Goal: Task Accomplishment & Management: Use online tool/utility

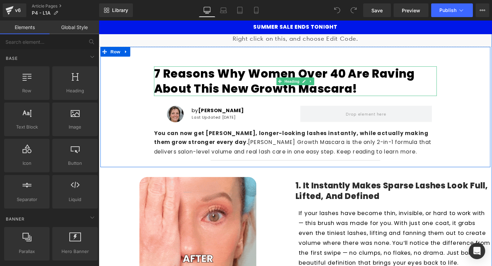
click at [235, 84] on h1 "7 Reasons Why Women Over 40 Are Raving About This New Growth Mascara!" at bounding box center [305, 84] width 297 height 31
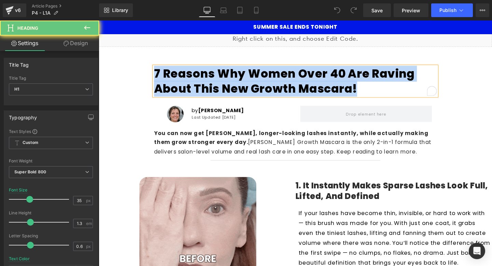
paste div "To enrich screen reader interactions, please activate Accessibility in Grammarl…"
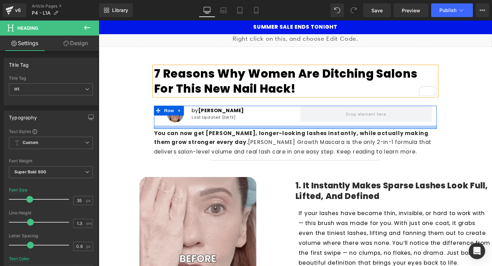
click at [229, 149] on p "You can now get fuller, longer-looking lashes instantl y, while actually making…" at bounding box center [305, 148] width 297 height 29
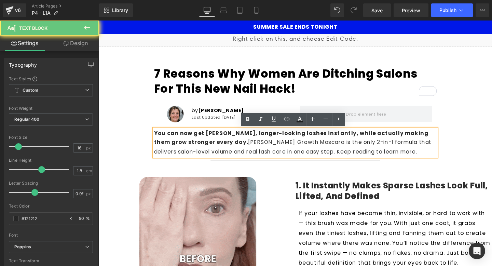
click at [229, 149] on p "You can now get fuller, longer-looking lashes instantl y, while actually making…" at bounding box center [305, 148] width 297 height 29
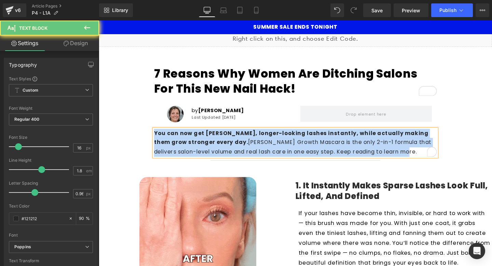
paste div "To enrich screen reader interactions, please activate Accessibility in Grammarl…"
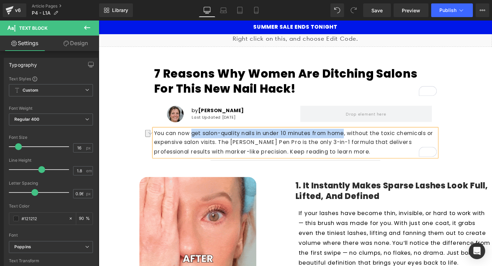
drag, startPoint x: 197, startPoint y: 141, endPoint x: 361, endPoint y: 139, distance: 164.6
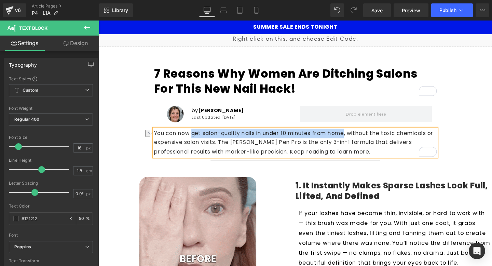
click at [361, 139] on p "You can now get salon-quality nails in under 10 minutes from home, without the …" at bounding box center [305, 148] width 297 height 29
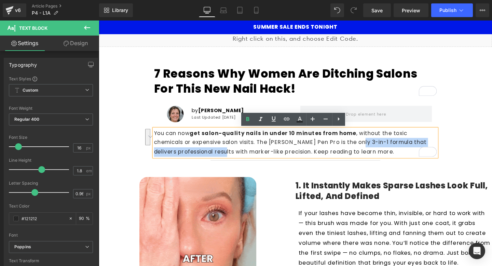
drag, startPoint x: 334, startPoint y: 149, endPoint x: 216, endPoint y: 161, distance: 118.4
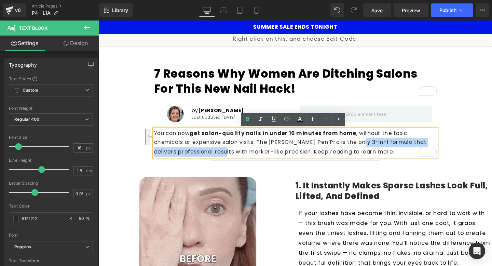
click at [216, 161] on p "You can now get salon-quality nails in under 10 minutes from home , without the…" at bounding box center [305, 148] width 297 height 29
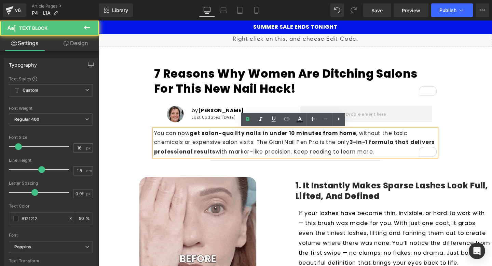
click at [264, 154] on p "You can now get salon-quality nails in under 10 minutes from home , without the…" at bounding box center [305, 148] width 297 height 29
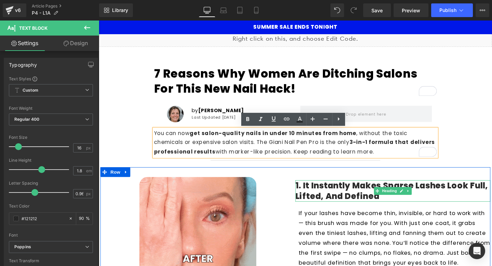
scroll to position [4, 0]
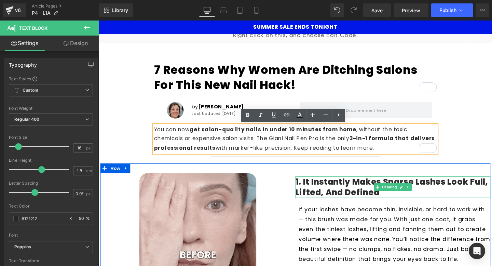
click at [356, 198] on h4 "1. It Instantly Makes Sparse Lashes Look Full, Lifted, and Defined" at bounding box center [407, 195] width 205 height 22
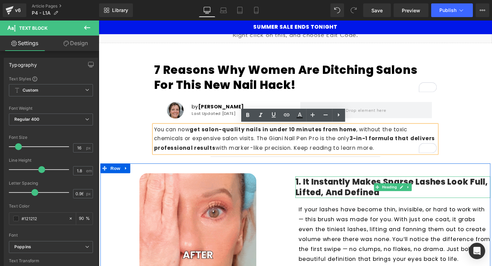
click at [356, 198] on h4 "1. It Instantly Makes Sparse Lashes Look Full, Lifted, and Defined" at bounding box center [407, 195] width 205 height 22
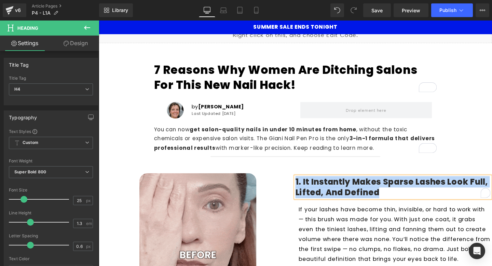
click at [332, 193] on h4 "1. It Instantly Makes Sparse Lashes Look Full, Lifted, and Defined" at bounding box center [407, 195] width 205 height 22
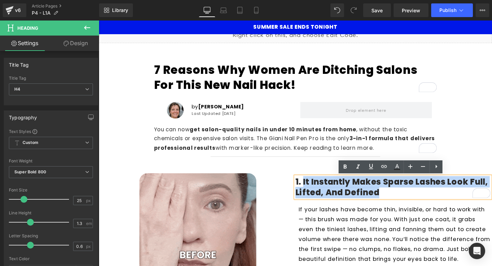
drag, startPoint x: 313, startPoint y: 189, endPoint x: 404, endPoint y: 206, distance: 92.0
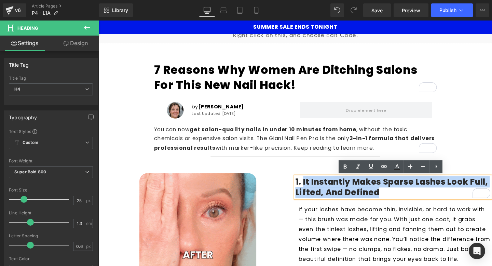
click at [404, 206] on h4 "1. It Instantly Makes Sparse Lashes Look Full, Lifted, and Defined" at bounding box center [407, 195] width 205 height 22
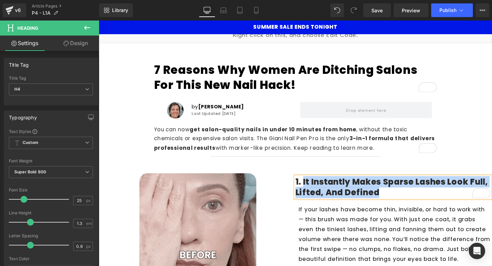
paste div "To enrich screen reader interactions, please activate Accessibility in Grammarl…"
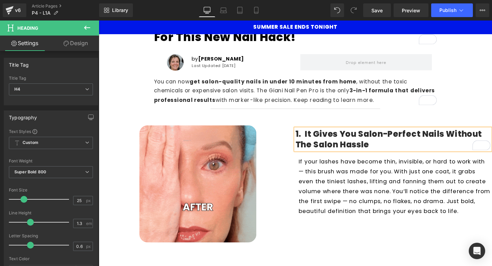
scroll to position [55, 0]
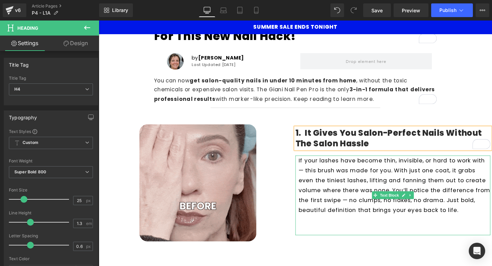
click at [359, 201] on p "If your lashes have become thin, invisible, or hard to work with — this brush w…" at bounding box center [409, 193] width 201 height 63
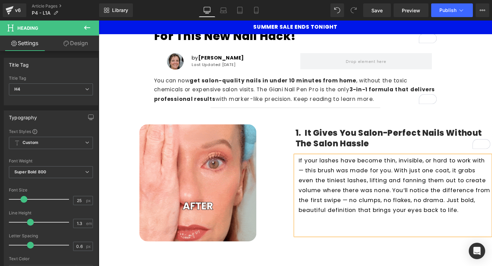
click at [359, 201] on p "If your lashes have become thin, invisible, or hard to work with — this brush w…" at bounding box center [409, 193] width 201 height 63
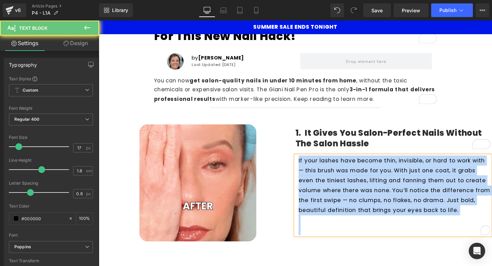
paste div "To enrich screen reader interactions, please activate Accessibility in Grammarl…"
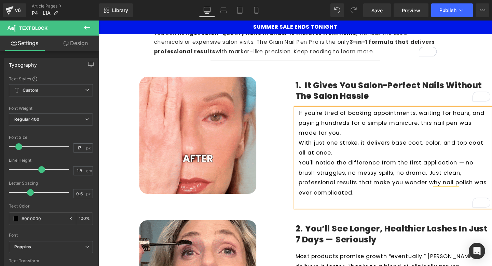
scroll to position [97, 0]
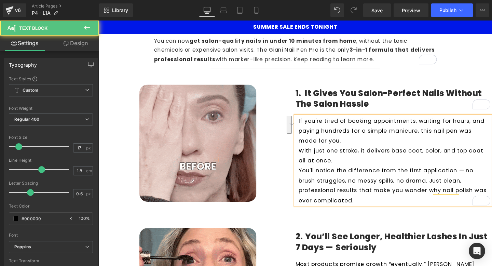
drag, startPoint x: 433, startPoint y: 137, endPoint x: 450, endPoint y: 142, distance: 17.4
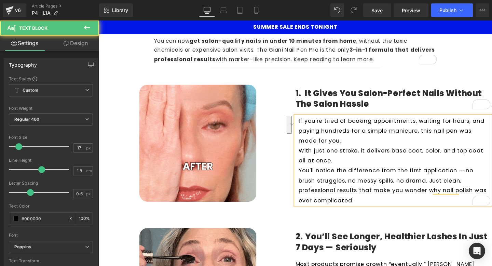
click at [450, 142] on p "If you're tired of booking appointments, waiting for hours, and paying hundreds…" at bounding box center [409, 136] width 201 height 31
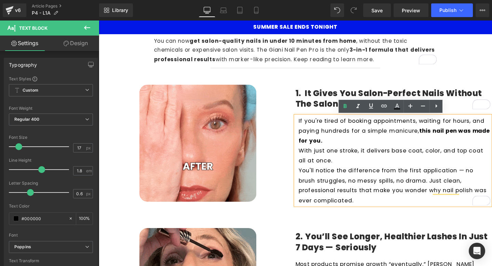
click at [484, 137] on strong "this nail pen was made for you." at bounding box center [409, 141] width 201 height 19
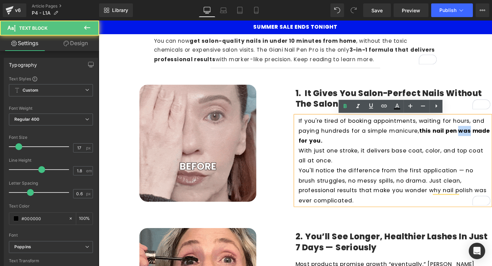
click at [484, 137] on strong "this nail pen was made for you." at bounding box center [409, 141] width 201 height 19
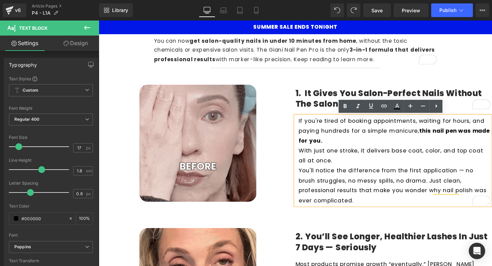
click at [360, 154] on p "With just one stroke, it delivers base coat, color, and top coat all at once." at bounding box center [409, 162] width 201 height 21
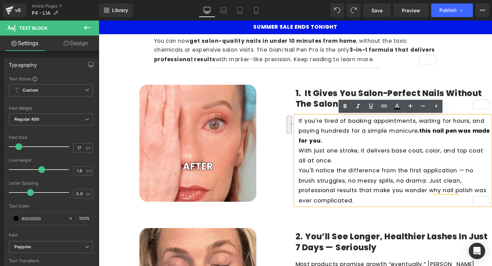
drag, startPoint x: 373, startPoint y: 157, endPoint x: 502, endPoint y: 167, distance: 129.5
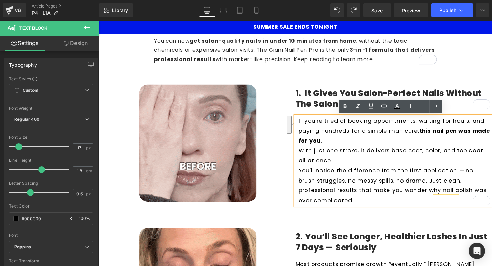
click at [491, 167] on p "With just one stroke, it delivers base coat, color, and top coat all at once." at bounding box center [409, 162] width 201 height 21
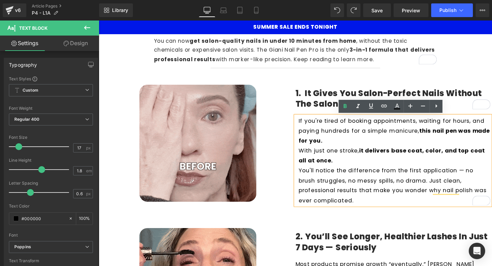
click at [375, 168] on p "With just one stroke, it delivers base coat, color, and top coat all at once." at bounding box center [409, 162] width 201 height 21
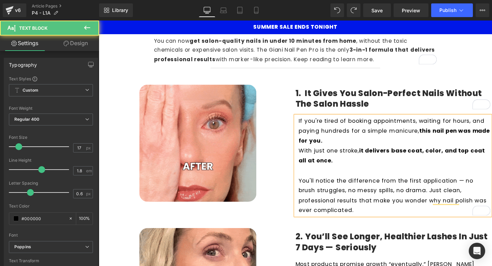
click at [363, 150] on p "If you're tired of booking appointments, waiting for hours, and paying hundreds…" at bounding box center [409, 136] width 201 height 31
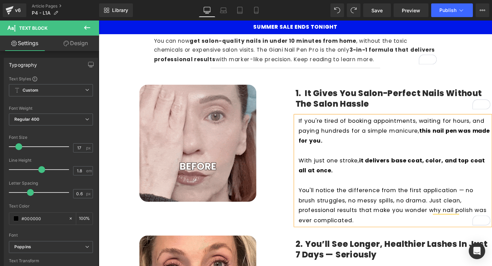
click at [273, 227] on div "Image" at bounding box center [202, 153] width 205 height 150
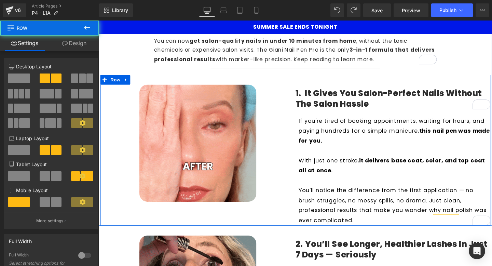
click at [281, 222] on div "Image" at bounding box center [202, 153] width 205 height 150
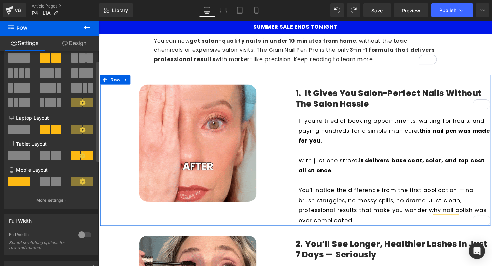
scroll to position [0, 0]
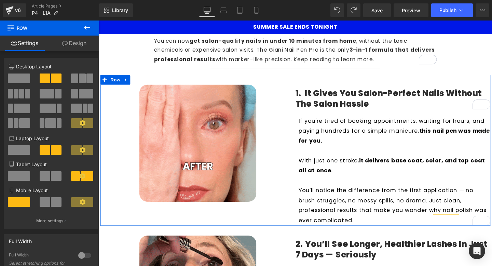
click at [69, 41] on link "Design" at bounding box center [75, 43] width 50 height 15
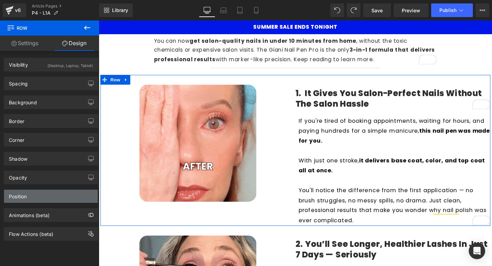
click at [61, 199] on div "Position" at bounding box center [51, 196] width 94 height 13
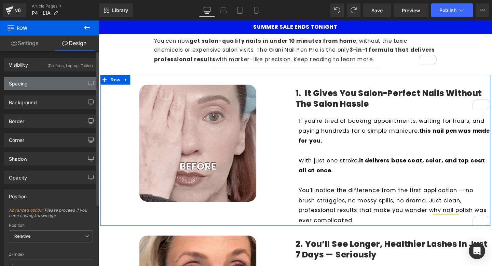
click at [55, 84] on div "Spacing" at bounding box center [51, 83] width 94 height 13
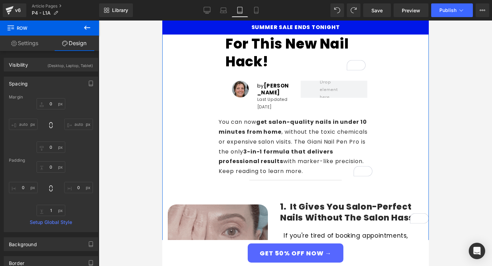
scroll to position [82, 0]
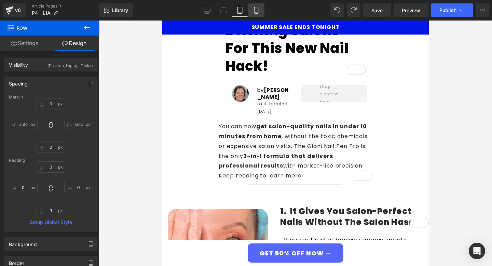
click at [258, 12] on icon at bounding box center [256, 12] width 4 height 0
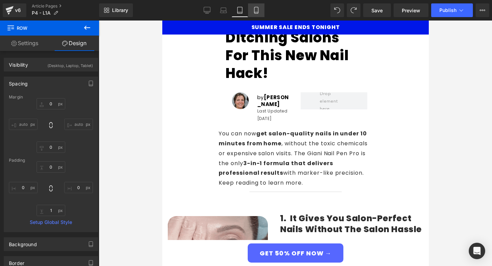
type input "0"
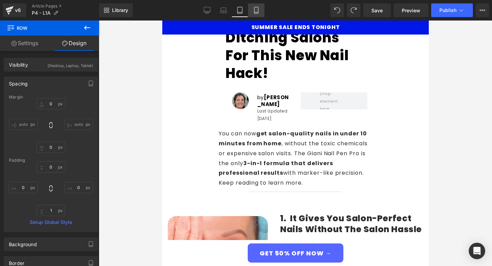
type input "0"
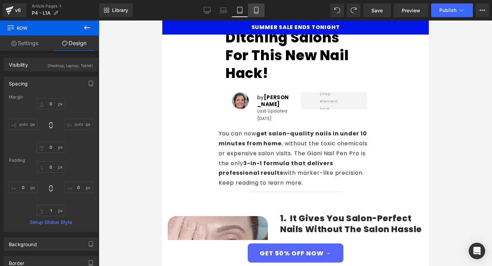
type input "0"
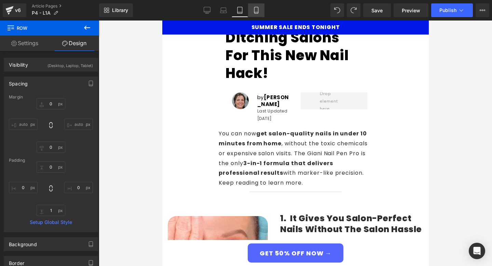
type input "10"
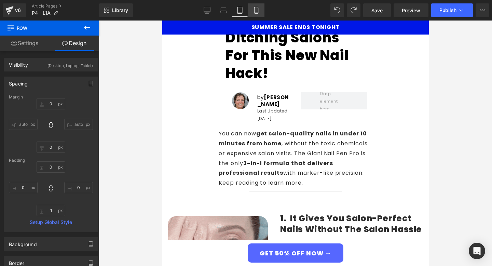
type input "0"
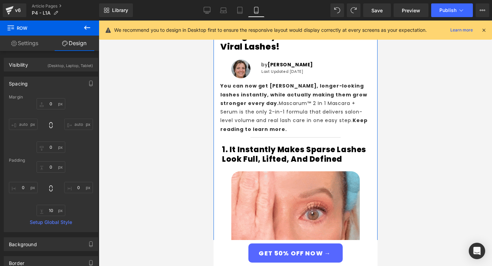
scroll to position [0, 0]
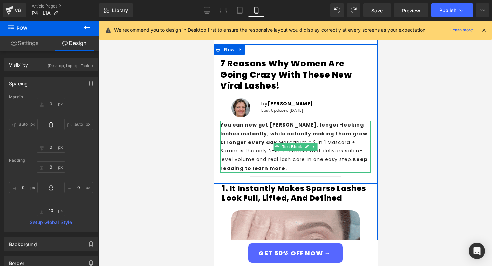
click at [271, 139] on p "You can now get [PERSON_NAME], longer-looking lashes instantly, while actually …" at bounding box center [295, 147] width 150 height 52
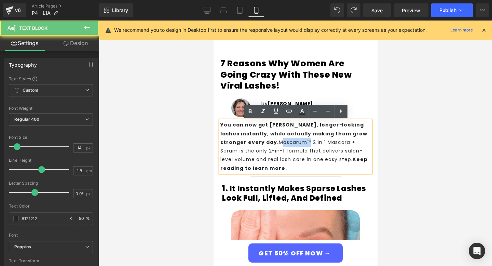
click at [271, 139] on p "You can now get fuller, longer-looking lashes instantly, while actually making …" at bounding box center [295, 147] width 150 height 52
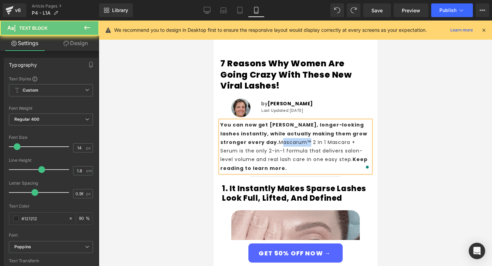
paste div "To enrich screen reader interactions, please activate Accessibility in Grammarl…"
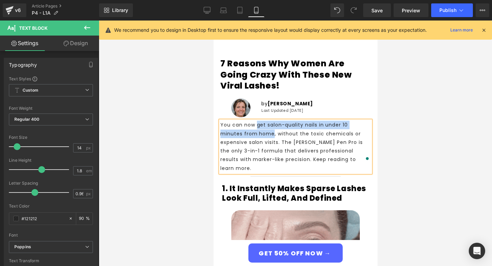
drag, startPoint x: 256, startPoint y: 124, endPoint x: 272, endPoint y: 133, distance: 17.9
click at [272, 133] on p "You can now get salon-quality nails in under 10 minutes from home, without the …" at bounding box center [295, 147] width 150 height 52
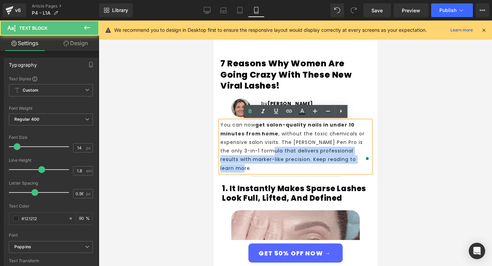
drag, startPoint x: 220, startPoint y: 151, endPoint x: 257, endPoint y: 150, distance: 37.6
click at [257, 150] on div "You can now get salon-quality nails in under 10 minutes from home , without the…" at bounding box center [295, 147] width 150 height 52
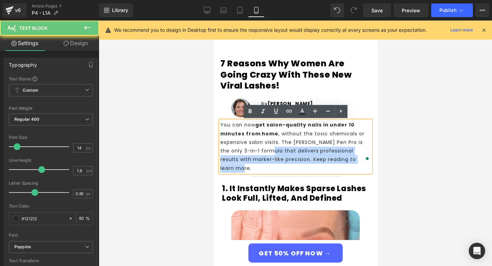
click at [257, 150] on p "You can now get salon-quality nails in under 10 minutes from home , without the…" at bounding box center [295, 147] width 150 height 52
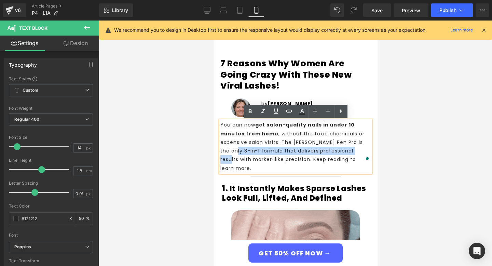
drag, startPoint x: 220, startPoint y: 150, endPoint x: 348, endPoint y: 149, distance: 127.7
click at [348, 149] on p "You can now get salon-quality nails in under 10 minutes from home , without the…" at bounding box center [295, 147] width 150 height 52
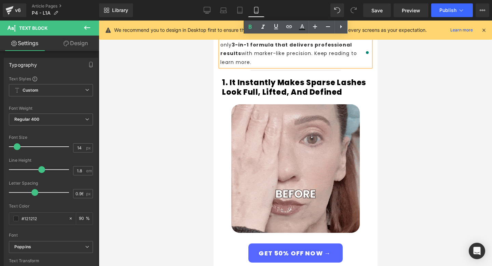
scroll to position [102, 0]
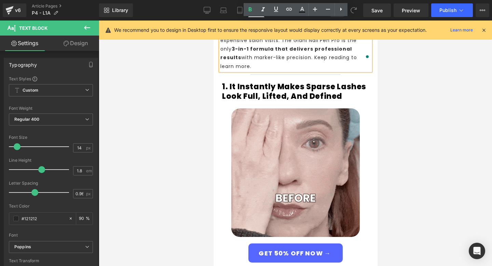
click at [338, 85] on h4 "1. It Instantly Makes Sparse Lashes Look Full, Lifted, and Defined" at bounding box center [295, 91] width 147 height 19
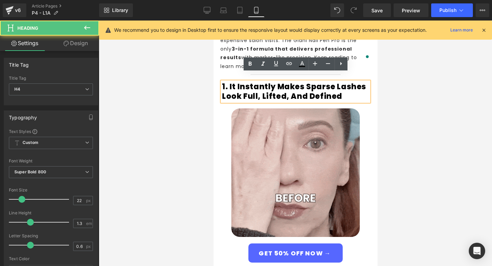
click at [340, 88] on h4 "1. It Instantly Makes Sparse Lashes Look Full, Lifted, and Defined" at bounding box center [295, 91] width 147 height 19
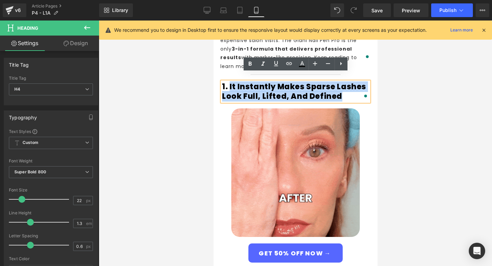
drag, startPoint x: 340, startPoint y: 88, endPoint x: 230, endPoint y: 78, distance: 110.8
click at [230, 82] on h4 "1. It Instantly Makes Sparse Lashes Look Full, Lifted, and Defined" at bounding box center [295, 91] width 147 height 19
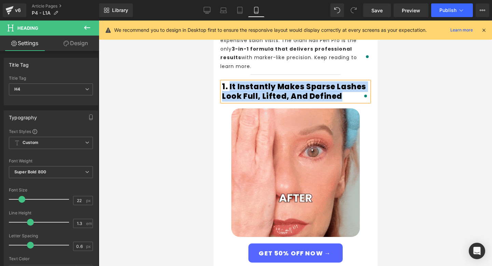
paste div "To enrich screen reader interactions, please activate Accessibility in Grammarl…"
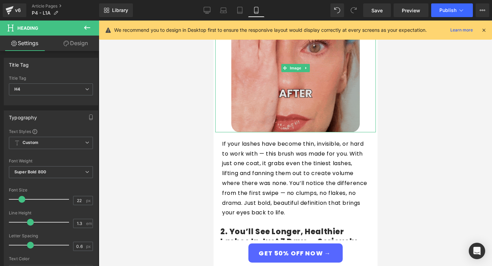
scroll to position [234, 0]
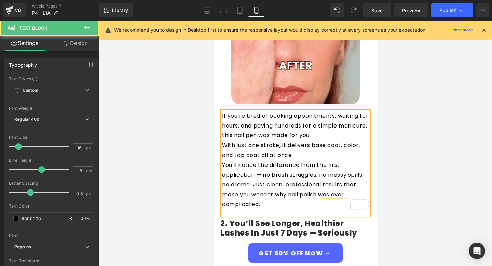
click at [224, 204] on div "If you're tired of booking appointments, waiting for hours, and paying hundreds…" at bounding box center [295, 163] width 147 height 104
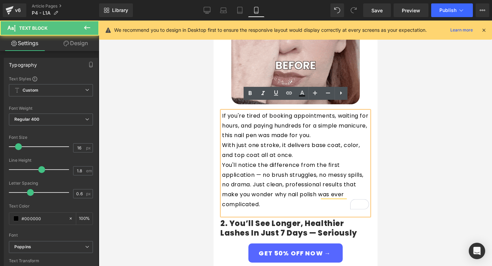
click at [224, 204] on div "If you're tired of booking appointments, waiting for hours, and paying hundreds…" at bounding box center [295, 163] width 147 height 104
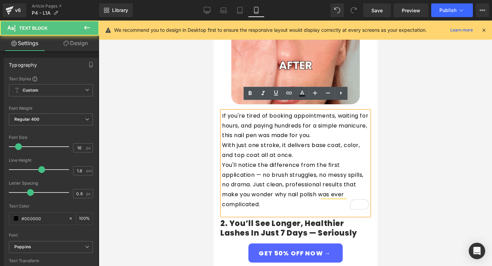
click at [347, 127] on p "If you're tired of booking appointments, waiting for hours, and paying hundreds…" at bounding box center [295, 125] width 147 height 29
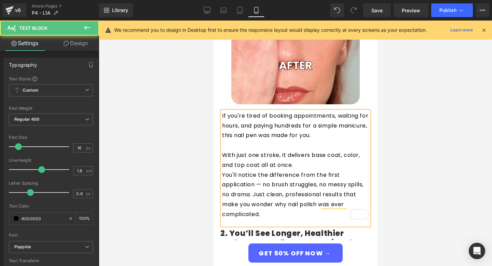
click at [327, 155] on p "With just one stroke, it delivers base coat, color, and top coat all at once." at bounding box center [295, 160] width 147 height 20
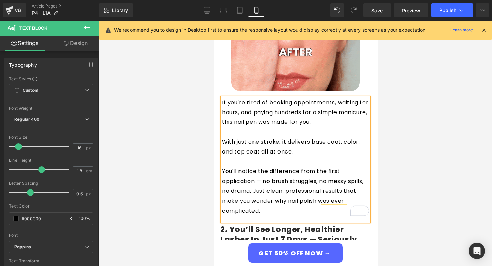
scroll to position [249, 0]
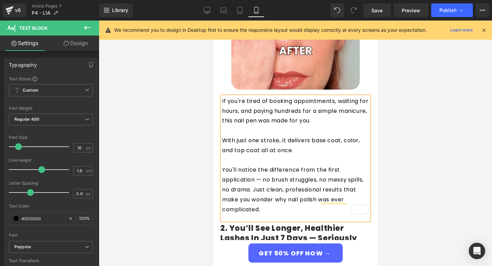
click at [254, 181] on p "You'll notice the difference from the first application — no brush struggles, n…" at bounding box center [295, 189] width 147 height 49
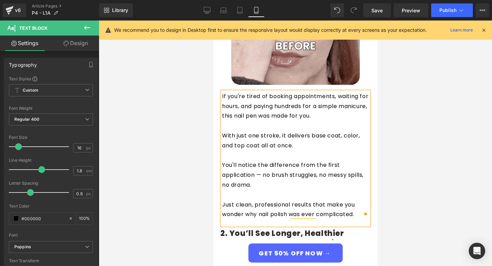
scroll to position [245, 0]
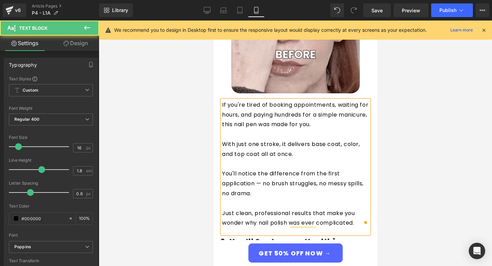
drag, startPoint x: 252, startPoint y: 117, endPoint x: 351, endPoint y: 116, distance: 99.0
click at [351, 116] on p "If you're tired of booking appointments, waiting for hours, and paying hundreds…" at bounding box center [295, 114] width 147 height 29
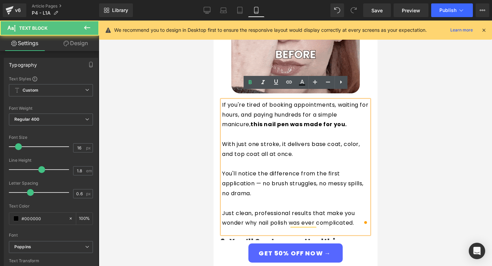
drag, startPoint x: 280, startPoint y: 136, endPoint x: 296, endPoint y: 145, distance: 18.6
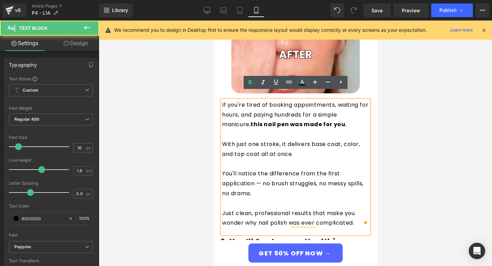
click at [296, 145] on p "With just one stroke, it delivers base coat, color, and top coat all at once." at bounding box center [295, 149] width 147 height 20
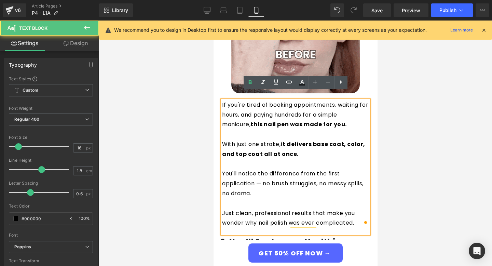
drag, startPoint x: 263, startPoint y: 175, endPoint x: 275, endPoint y: 181, distance: 13.4
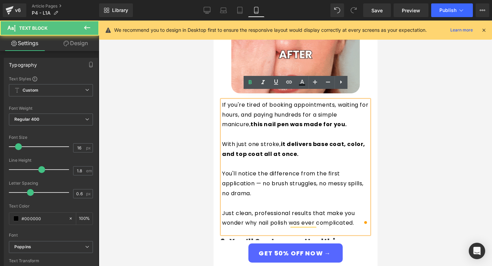
click at [275, 181] on p "You'll notice the difference from the first application — no brush struggles, n…" at bounding box center [295, 183] width 147 height 29
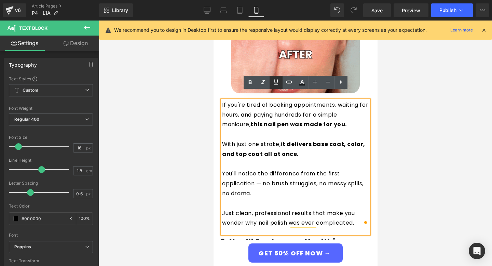
click at [275, 79] on icon at bounding box center [276, 81] width 4 height 5
click at [288, 169] on p "You'll notice the difference from the first application — no brush struggles, n…" at bounding box center [295, 183] width 147 height 29
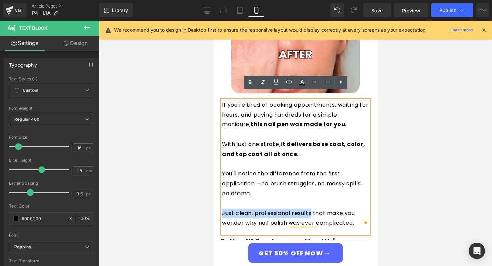
drag, startPoint x: 222, startPoint y: 205, endPoint x: 311, endPoint y: 206, distance: 88.8
click at [311, 208] on p "Just clean, professional results that make you wonder why nail polish was ever …" at bounding box center [295, 218] width 147 height 20
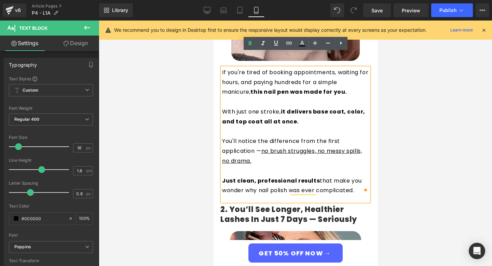
scroll to position [285, 0]
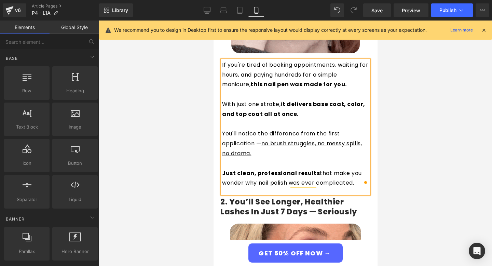
click at [433, 138] on div at bounding box center [295, 142] width 393 height 245
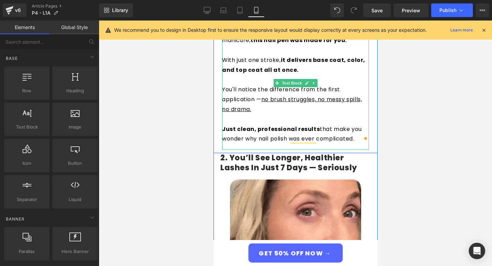
scroll to position [339, 0]
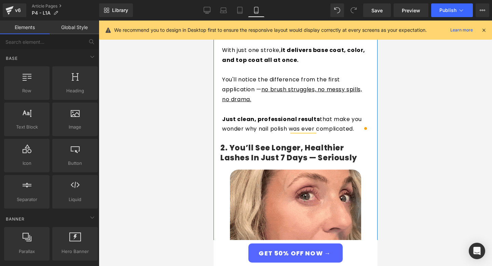
click at [301, 145] on div "2. You’ll See Longer, Healthier Lashes in Just 7 Days — Seriously Heading" at bounding box center [295, 152] width 150 height 19
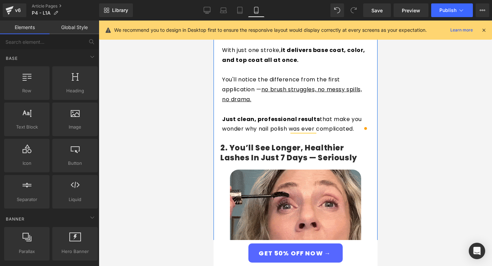
click at [301, 145] on h4 "2. You’ll See Longer, Healthier Lashes in Just 7 Days — Seriously" at bounding box center [295, 152] width 150 height 19
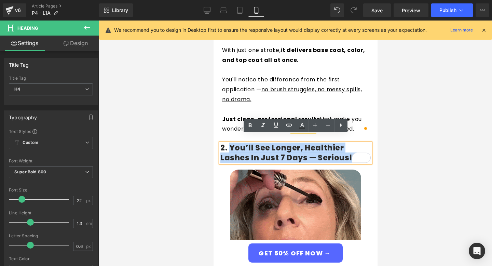
drag, startPoint x: 229, startPoint y: 139, endPoint x: 394, endPoint y: 151, distance: 165.4
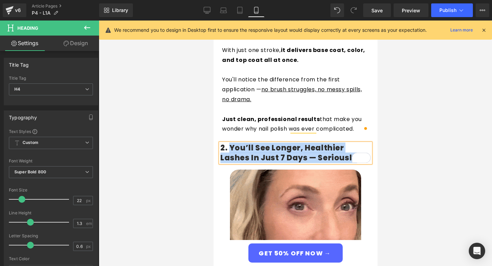
paste div "To enrich screen reader interactions, please activate Accessibility in Grammarl…"
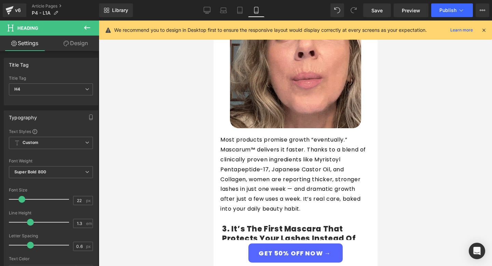
scroll to position [516, 0]
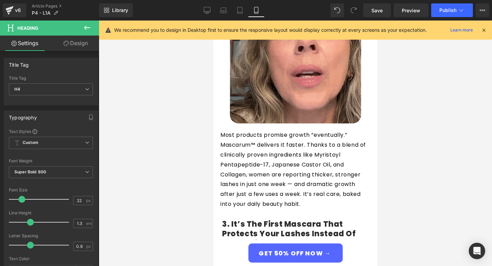
click at [255, 153] on p "Most products promise growth “eventually.” Mascarum™ delivers it faster. Thanks…" at bounding box center [295, 169] width 150 height 79
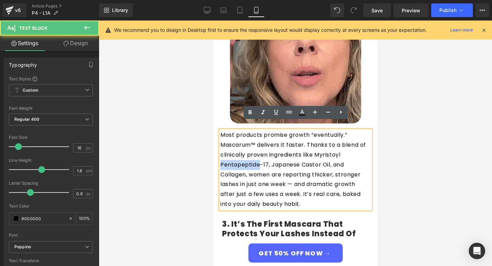
click at [255, 153] on p "Most products promise growth “eventually.” Mascarum™ delivers it faster. Thanks…" at bounding box center [295, 169] width 150 height 79
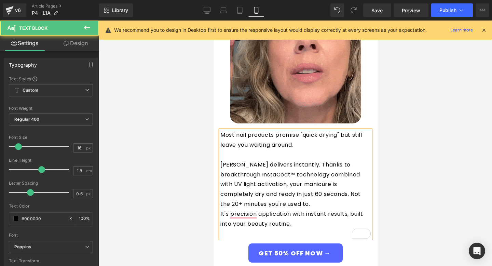
click at [283, 196] on p "Giani delivers instantly. Thanks to breakthrough InstaCoat™ technology combined…" at bounding box center [295, 184] width 150 height 49
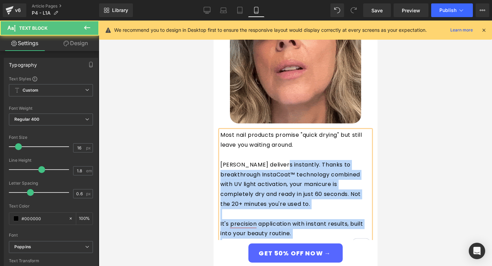
drag, startPoint x: 220, startPoint y: 156, endPoint x: 278, endPoint y: 156, distance: 58.4
click at [278, 156] on div "Most nail products promise "quick drying" but still leave you waiting around. G…" at bounding box center [295, 189] width 150 height 118
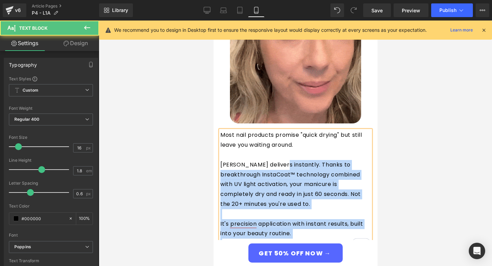
click at [278, 160] on p "Giani delivers instantly. Thanks to breakthrough InstaCoat™ technology combined…" at bounding box center [295, 184] width 150 height 49
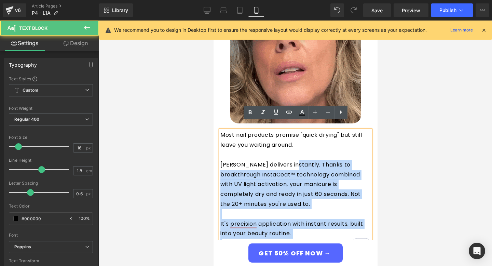
drag, startPoint x: 288, startPoint y: 157, endPoint x: 218, endPoint y: 157, distance: 70.0
click at [220, 157] on div "Most nail products promise "quick drying" but still leave you waiting around. G…" at bounding box center [295, 189] width 150 height 118
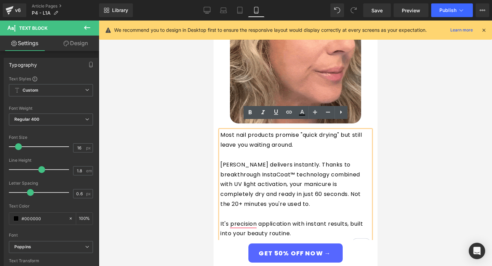
click at [246, 160] on p "Giani delivers instantly. Thanks to breakthrough InstaCoat™ technology combined…" at bounding box center [295, 184] width 150 height 49
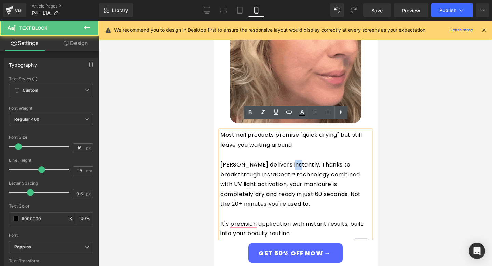
drag, startPoint x: 289, startPoint y: 157, endPoint x: 285, endPoint y: 157, distance: 3.8
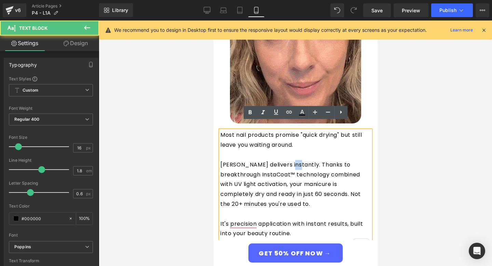
click at [285, 160] on p "Giani delivers instantly. Thanks to breakthrough InstaCoat™ technology combined…" at bounding box center [295, 184] width 150 height 49
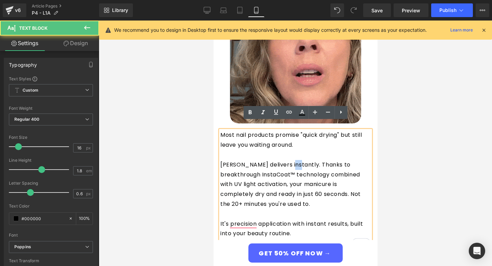
click at [288, 160] on p "Giani delivers instantly. Thanks to breakthrough InstaCoat™ technology combined…" at bounding box center [295, 184] width 150 height 49
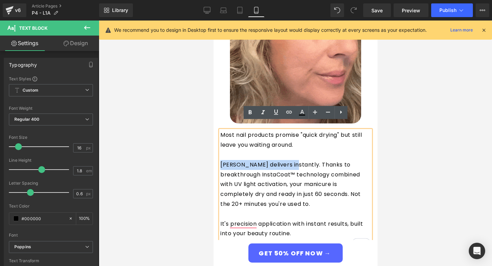
drag, startPoint x: 288, startPoint y: 157, endPoint x: 221, endPoint y: 157, distance: 66.9
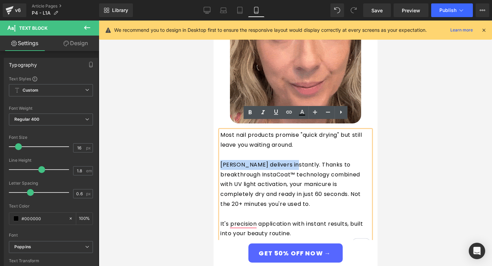
click at [221, 160] on p "Giani delivers instantly. Thanks to breakthrough InstaCoat™ technology combined…" at bounding box center [295, 184] width 150 height 49
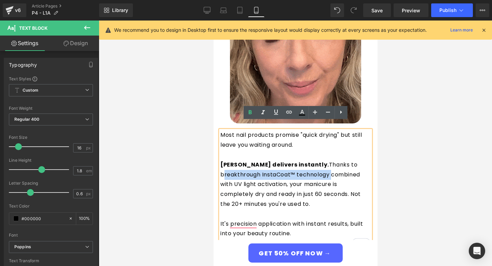
drag, startPoint x: 323, startPoint y: 155, endPoint x: 288, endPoint y: 165, distance: 37.2
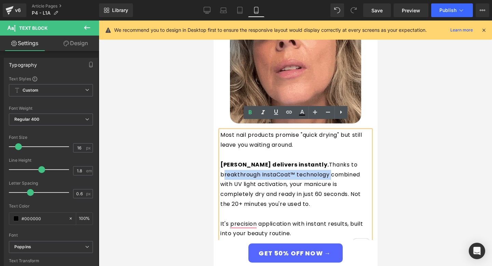
click at [288, 165] on p "Giani delivers instantly. Thanks to breakthrough InstaCoat™ technology combined…" at bounding box center [295, 184] width 150 height 49
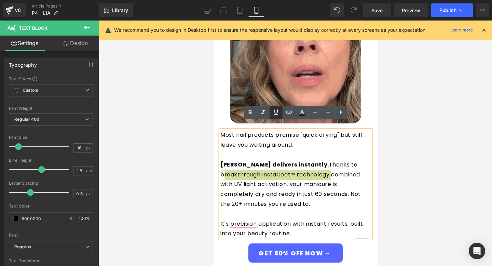
click at [275, 115] on icon at bounding box center [276, 112] width 8 height 8
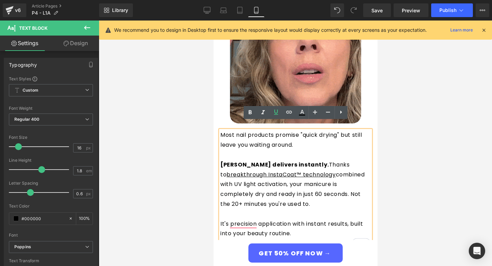
click at [310, 168] on p "Giani delivers instantly. Thanks to breakthrough InstaCoat™ technology combined…" at bounding box center [295, 184] width 150 height 49
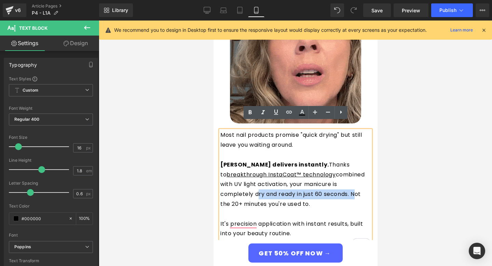
drag, startPoint x: 337, startPoint y: 175, endPoint x: 293, endPoint y: 185, distance: 44.6
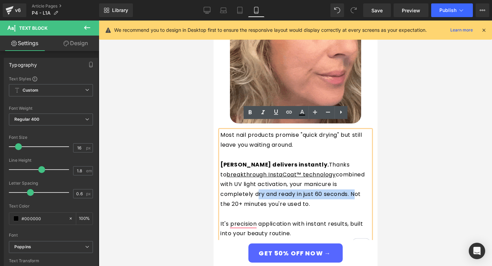
click at [293, 185] on p "Giani delivers instantly. Thanks to breakthrough InstaCoat™ technology combined…" at bounding box center [295, 184] width 150 height 49
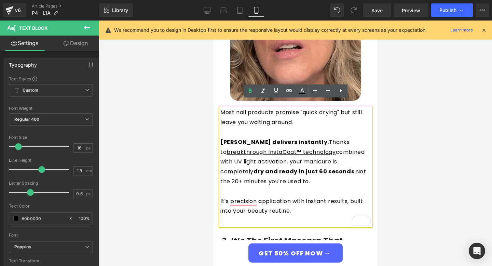
scroll to position [540, 0]
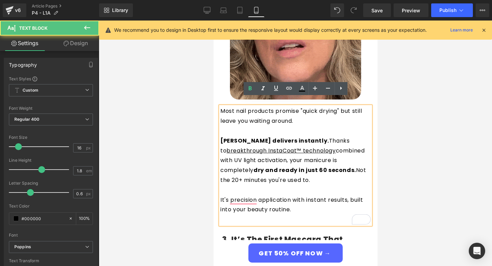
click at [319, 195] on p "It's precision application with instant results, built into your beauty routine." at bounding box center [295, 205] width 150 height 20
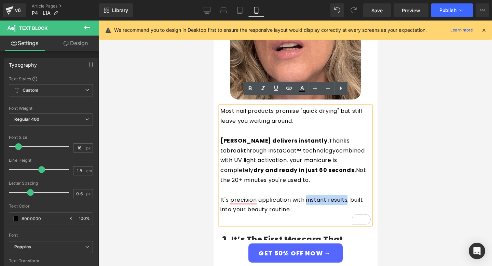
drag, startPoint x: 307, startPoint y: 192, endPoint x: 347, endPoint y: 192, distance: 40.6
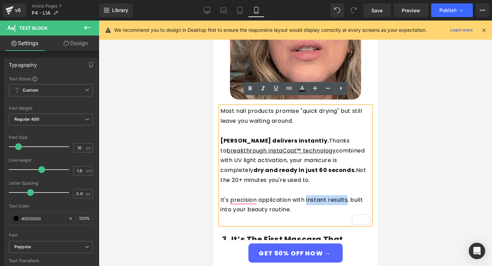
click at [347, 195] on p "It's precision application with instant results, built into your beauty routine." at bounding box center [295, 205] width 150 height 20
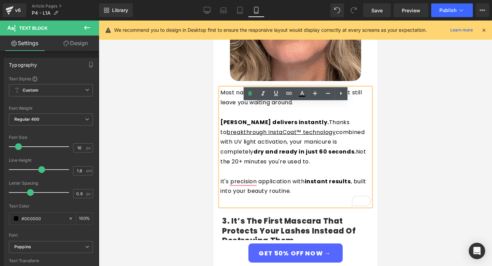
scroll to position [562, 0]
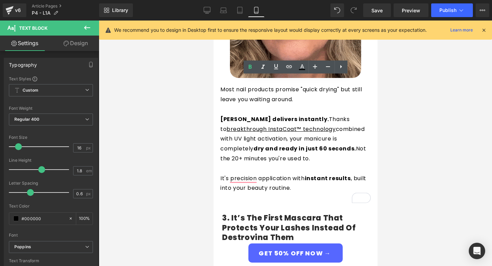
click at [422, 139] on div at bounding box center [295, 142] width 393 height 245
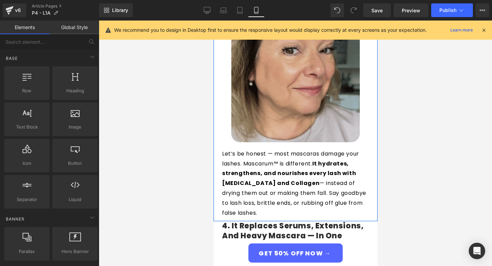
scroll to position [801, 0]
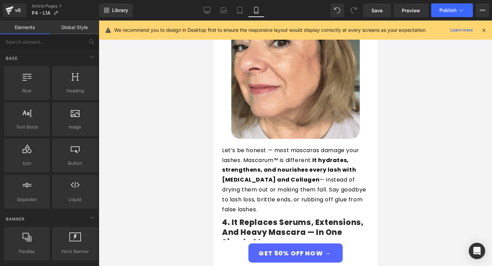
click at [389, 116] on div at bounding box center [295, 142] width 393 height 245
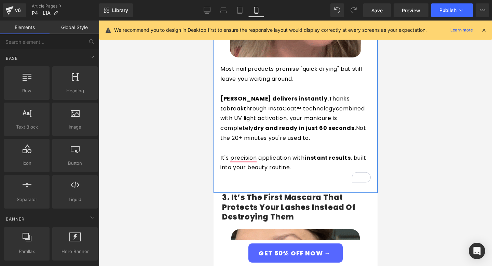
scroll to position [672, 0]
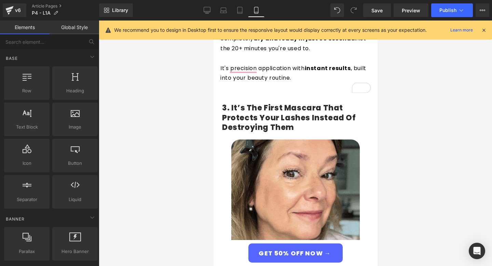
click at [260, 112] on h4 "3. It’s the First Mascara That Protects Your Lashes Instead of Destroying Them" at bounding box center [295, 117] width 147 height 29
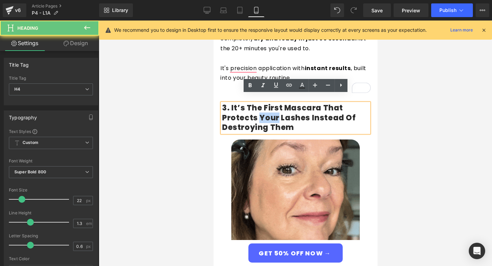
click at [260, 112] on h4 "3. It’s the First Mascara That Protects Your Lashes Instead of Destroying Them" at bounding box center [295, 117] width 147 height 29
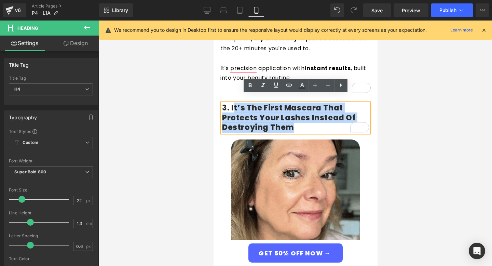
drag, startPoint x: 298, startPoint y: 119, endPoint x: 232, endPoint y: 102, distance: 68.7
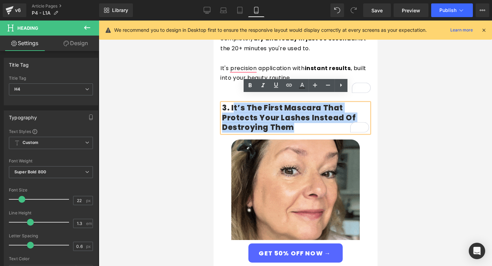
click at [232, 103] on h4 "3. It’s the First Mascara That Protects Your Lashes Instead of Destroying Them" at bounding box center [295, 117] width 147 height 29
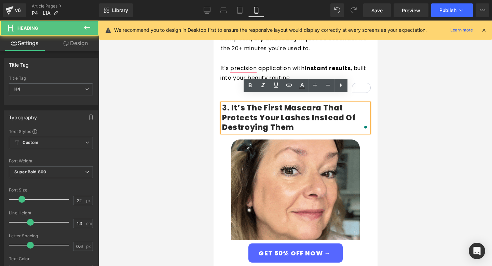
drag, startPoint x: 229, startPoint y: 99, endPoint x: 283, endPoint y: 117, distance: 56.2
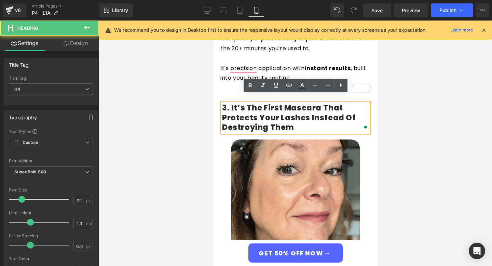
click at [283, 117] on h4 "3. It’s the First Mascara That Protects Your Lashes Instead of Destroying Them" at bounding box center [295, 117] width 147 height 29
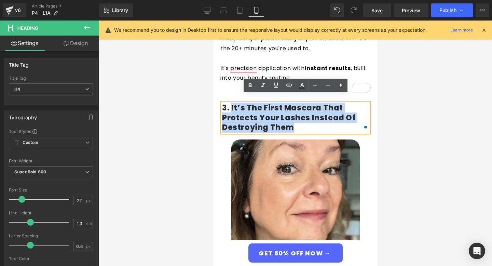
drag, startPoint x: 293, startPoint y: 117, endPoint x: 231, endPoint y: 101, distance: 64.9
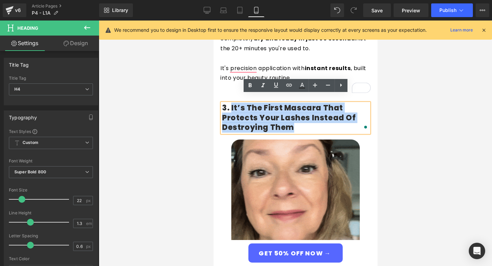
click at [231, 103] on h4 "3. It’s the First Mascara That Protects Your Lashes Instead of Destroying Them" at bounding box center [295, 117] width 147 height 29
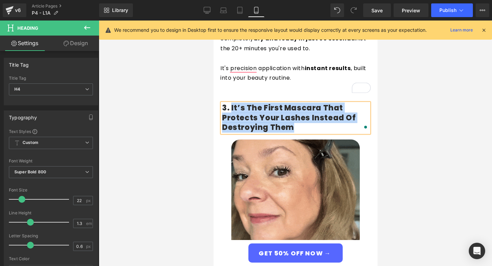
paste div "To enrich screen reader interactions, please activate Accessibility in Grammarl…"
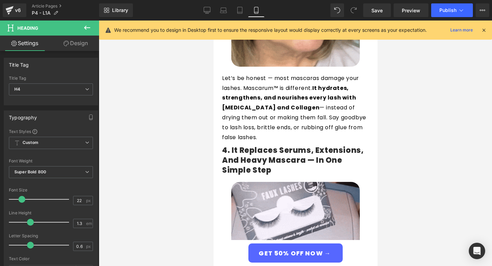
scroll to position [869, 0]
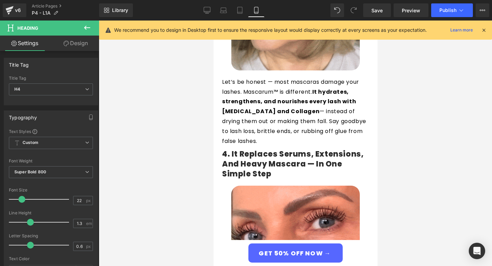
click at [280, 97] on p "Let’s be honest — most mascaras damage your lashes. Mascarum™ is different. It …" at bounding box center [295, 111] width 147 height 69
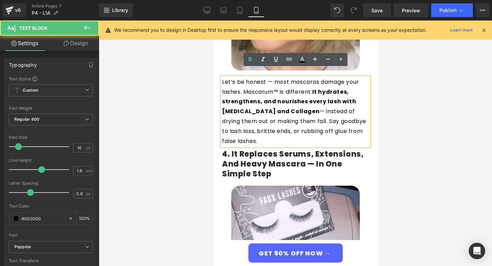
click at [280, 97] on p "Let’s be honest — most mascaras damage your lashes. Mascarum™ is different. It …" at bounding box center [295, 111] width 147 height 69
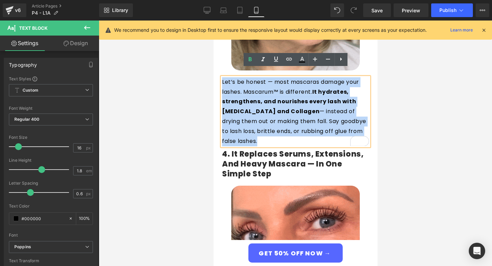
drag, startPoint x: 265, startPoint y: 134, endPoint x: 216, endPoint y: 57, distance: 90.9
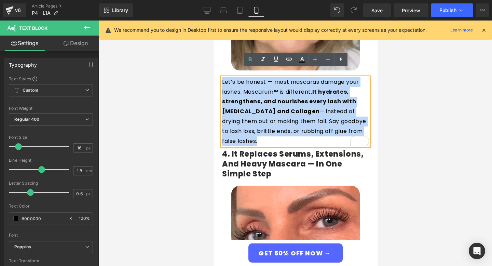
click at [216, 57] on div "3. It Actually Stays Flawless for Weeks — No Chipping, No Touch-Ups Heading Ima…" at bounding box center [295, 28] width 164 height 244
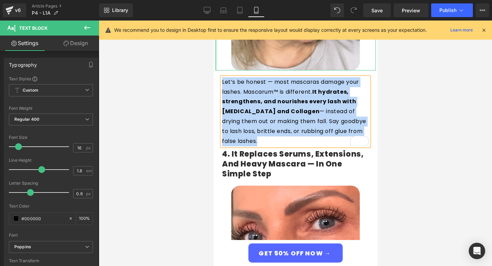
paste div "To enrich screen reader interactions, please activate Accessibility in Grammarl…"
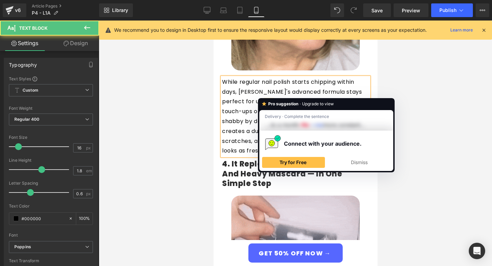
click at [263, 93] on p "While regular nail polish starts chipping within days, Giani's advanced formula…" at bounding box center [295, 116] width 147 height 79
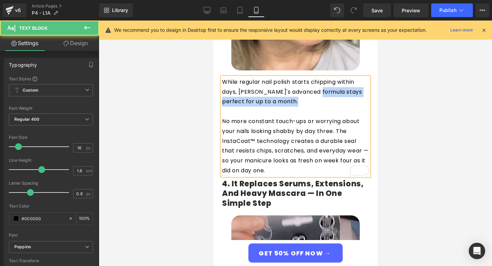
drag, startPoint x: 316, startPoint y: 82, endPoint x: 323, endPoint y: 91, distance: 11.2
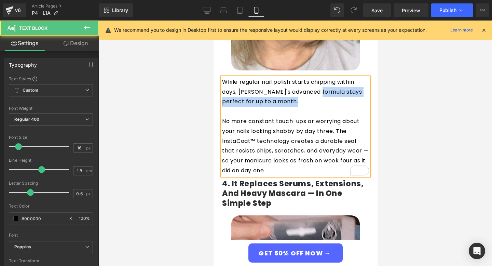
click at [323, 91] on p "While regular nail polish starts chipping within days, Giani's advanced formula…" at bounding box center [295, 91] width 147 height 29
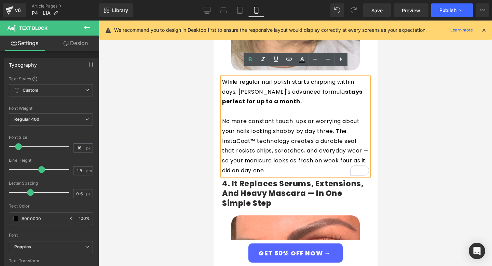
click at [225, 117] on span "No more constant touch-ups or worrying about your nails looking shabby by day t…" at bounding box center [295, 145] width 147 height 57
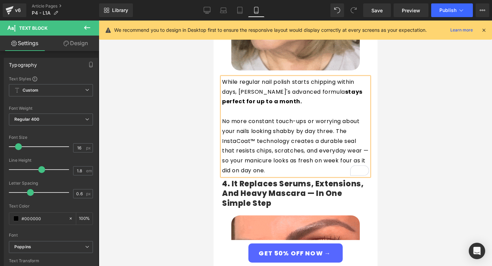
click at [339, 120] on span "No more constant touch-ups or worrying about your nails looking shabby by day t…" at bounding box center [295, 145] width 147 height 57
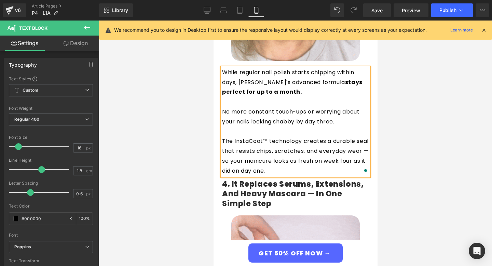
scroll to position [880, 0]
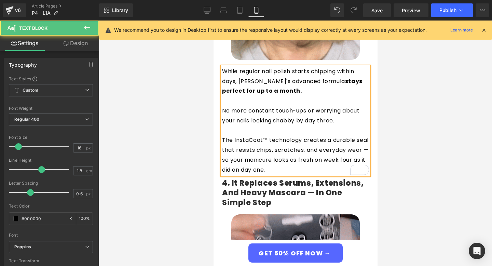
click at [224, 136] on span "The InstaCoat™ technology creates a durable seal that resists chips, scratches,…" at bounding box center [295, 154] width 147 height 37
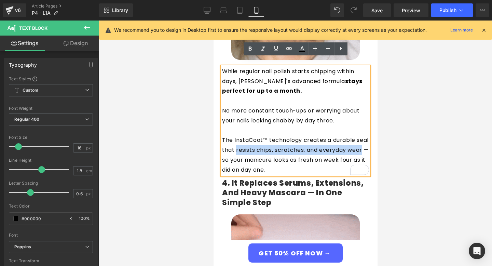
drag, startPoint x: 250, startPoint y: 142, endPoint x: 237, endPoint y: 147, distance: 13.8
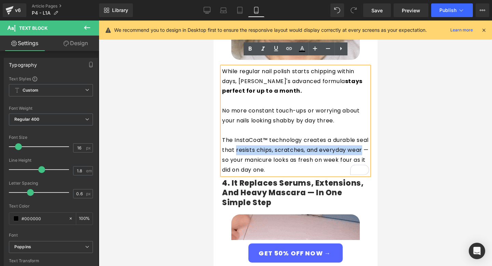
click at [237, 147] on p "The InstaCoat™ technology creates a durable seal that resists chips, scratches,…" at bounding box center [295, 154] width 147 height 39
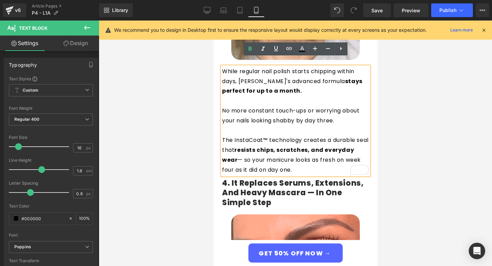
click at [287, 152] on span "The InstaCoat™ technology creates a durable seal that resists chips, scratches,…" at bounding box center [295, 154] width 147 height 37
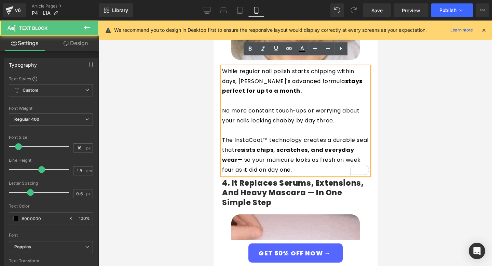
click at [308, 159] on p "The InstaCoat™ technology creates a durable seal that resists chips, scratches,…" at bounding box center [295, 154] width 147 height 39
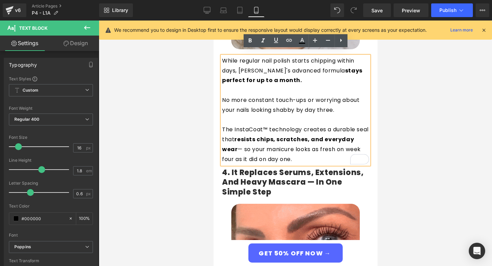
scroll to position [891, 0]
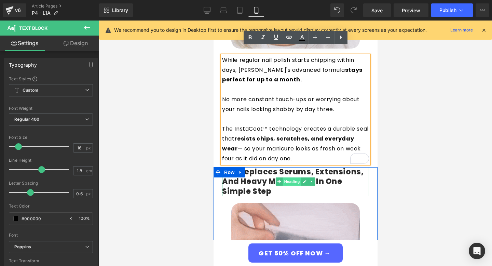
click at [288, 177] on span "Heading" at bounding box center [291, 181] width 18 height 8
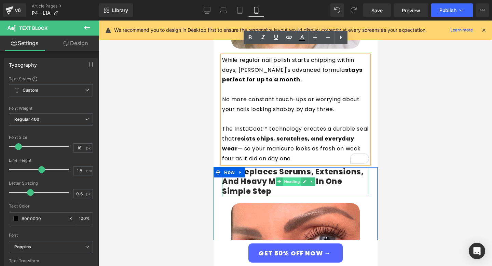
click at [288, 177] on span "Heading" at bounding box center [291, 181] width 18 height 8
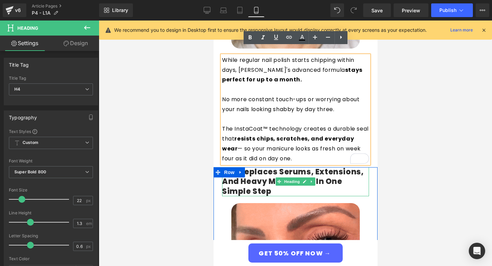
click at [342, 167] on h4 "4. It Replaces Serums, Extensions, and Heavy Mascara — In One Simple Step" at bounding box center [295, 181] width 147 height 29
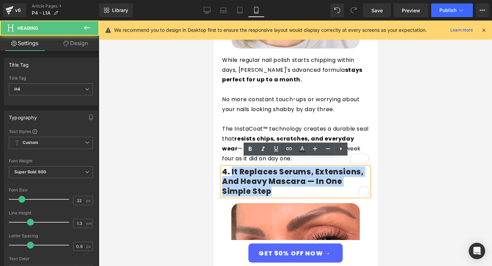
drag, startPoint x: 274, startPoint y: 183, endPoint x: 232, endPoint y: 164, distance: 46.6
click at [232, 167] on h4 "4. It Replaces Serums, Extensions, and Heavy Mascara — In One Simple Step" at bounding box center [295, 181] width 147 height 29
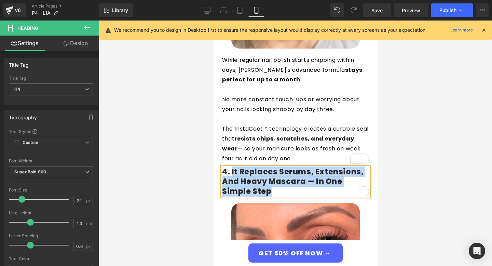
paste div "To enrich screen reader interactions, please activate Accessibility in Grammarl…"
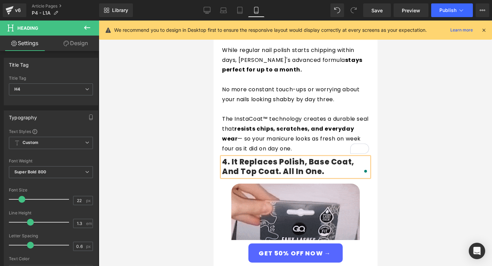
scroll to position [941, 0]
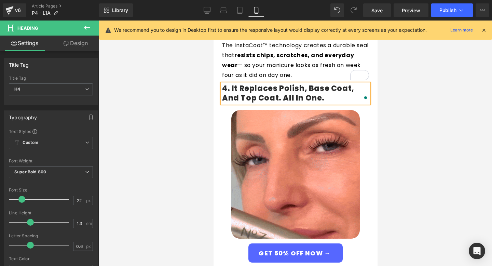
scroll to position [1078, 0]
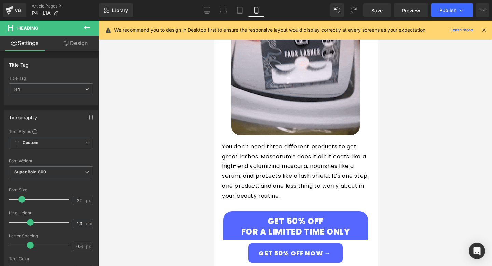
click at [244, 142] on p "You don’t need three different products to get great lashes. Mascarum™ does it …" at bounding box center [295, 171] width 147 height 59
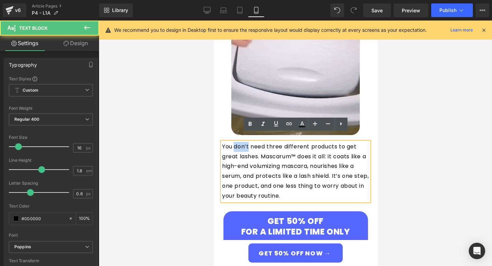
click at [244, 142] on p "You don’t need three different products to get great lashes. Mascarum™ does it …" at bounding box center [295, 171] width 147 height 59
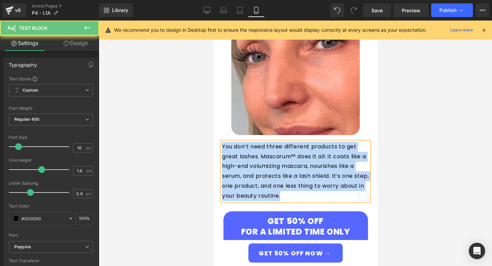
paste div "To enrich screen reader interactions, please activate Accessibility in Grammarl…"
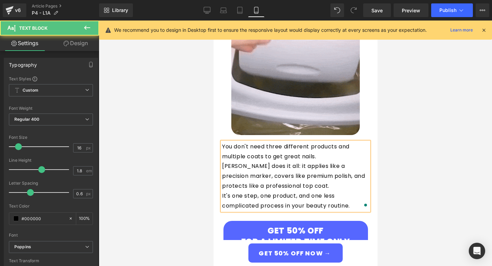
click at [324, 147] on p "You don't need three different products and multiple coats to get great nails." at bounding box center [295, 152] width 147 height 20
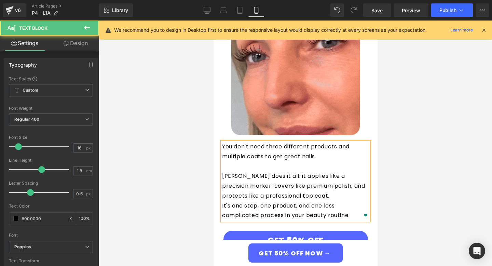
click at [312, 186] on p "[PERSON_NAME] does it all: it applies like a precision marker, covers like prem…" at bounding box center [295, 185] width 147 height 29
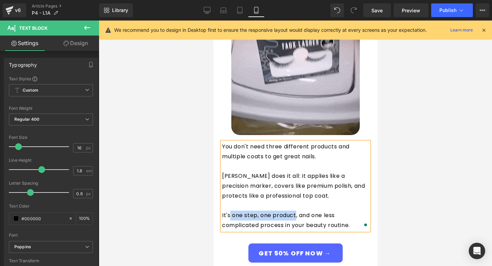
drag, startPoint x: 230, startPoint y: 207, endPoint x: 296, endPoint y: 204, distance: 66.0
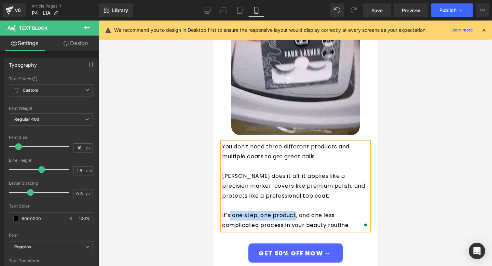
click at [296, 210] on p "It's one step, one product, and one less complicated process in your beauty rou…" at bounding box center [295, 220] width 147 height 20
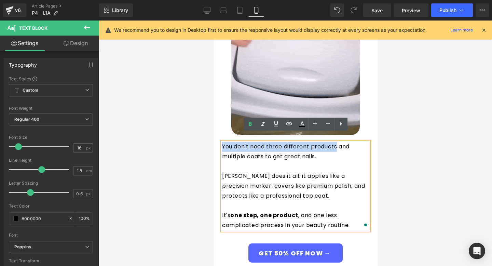
drag, startPoint x: 222, startPoint y: 137, endPoint x: 337, endPoint y: 137, distance: 114.7
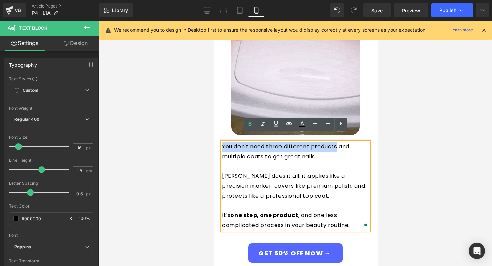
click at [337, 142] on p "You don't need three different products and multiple coats to get great nails." at bounding box center [295, 152] width 147 height 20
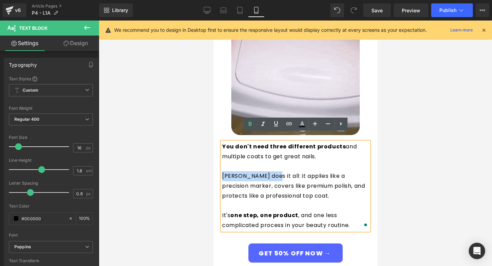
drag, startPoint x: 222, startPoint y: 166, endPoint x: 266, endPoint y: 166, distance: 44.4
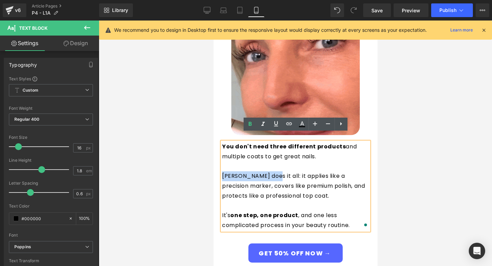
click at [266, 171] on p "[PERSON_NAME] does it all: it applies like a precision marker, covers like prem…" at bounding box center [295, 185] width 147 height 29
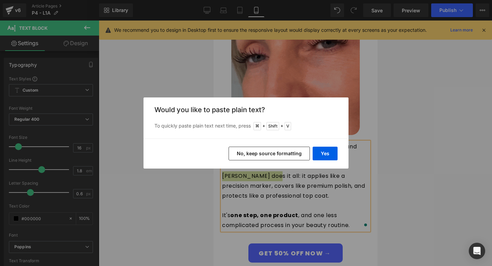
click at [306, 156] on button "No, keep source formatting" at bounding box center [268, 154] width 81 height 14
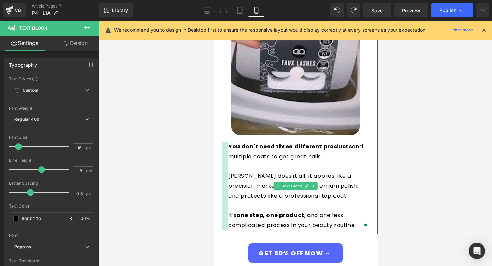
drag, startPoint x: 222, startPoint y: 169, endPoint x: 242, endPoint y: 169, distance: 19.5
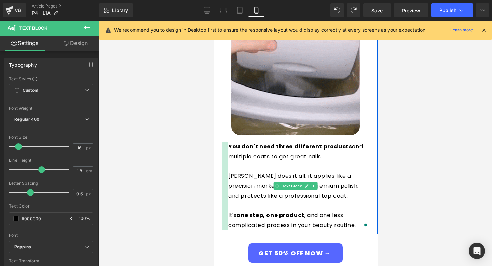
click at [242, 169] on div "You don't need three different products and multiple coats to get great nails. …" at bounding box center [295, 186] width 147 height 88
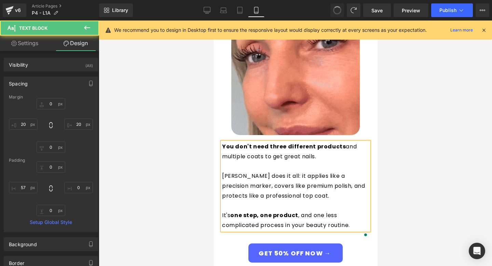
type input "0"
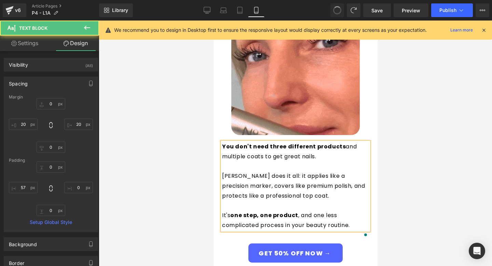
type input "20"
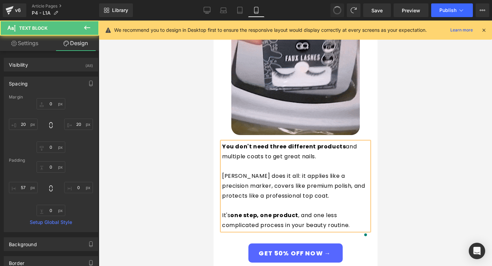
type input "0"
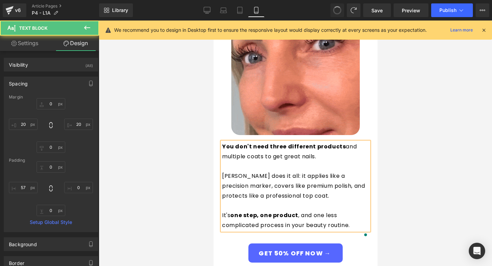
type input "20"
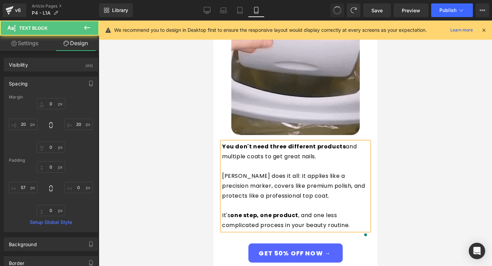
type input "0"
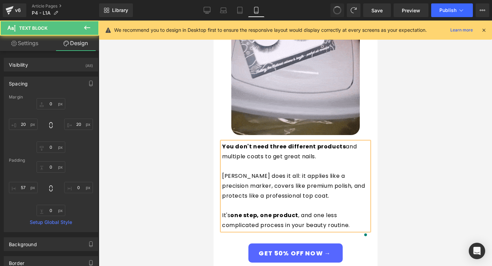
type input "0"
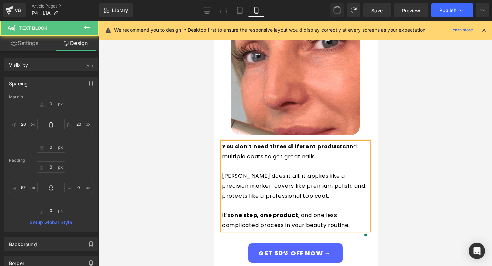
type input "0"
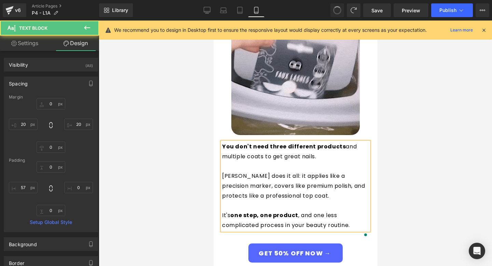
type input "0"
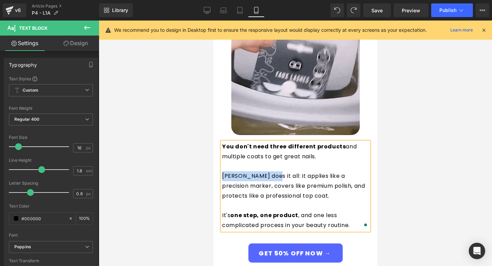
drag, startPoint x: 223, startPoint y: 167, endPoint x: 266, endPoint y: 169, distance: 43.4
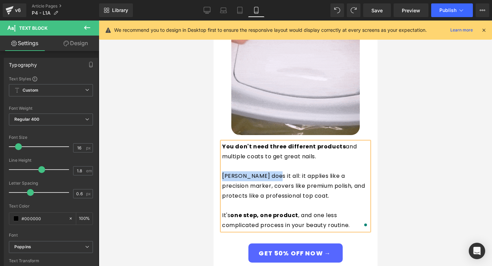
click at [266, 171] on p "[PERSON_NAME] does it all: it applies like a precision marker, covers like prem…" at bounding box center [295, 185] width 147 height 29
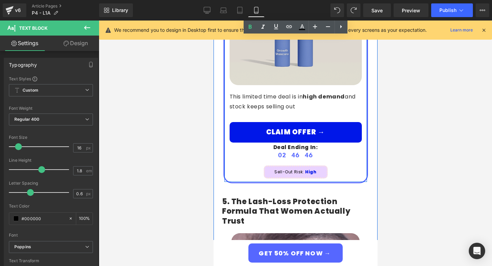
scroll to position [1420, 0]
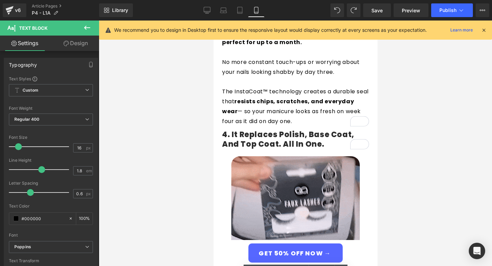
scroll to position [928, 0]
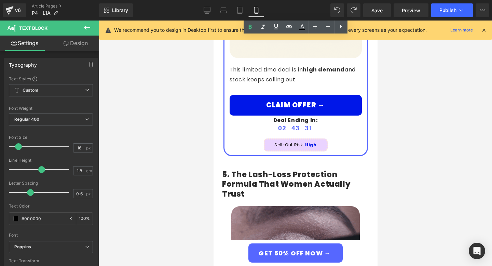
scroll to position [1471, 0]
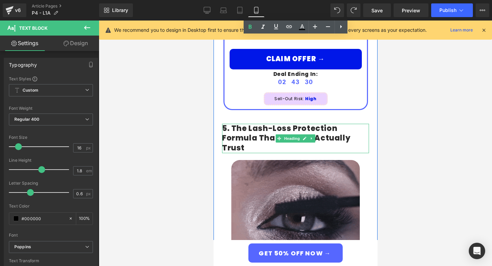
click at [262, 124] on h4 "5. The Lash-Loss Protection Formula That Women Actually Trust" at bounding box center [295, 138] width 147 height 29
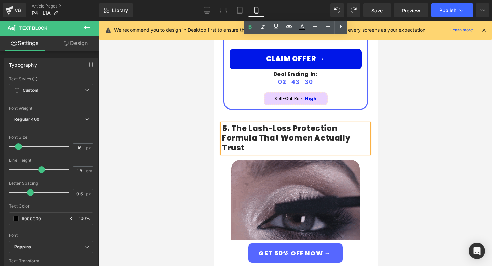
click at [262, 124] on h4 "5. The Lash-Loss Protection Formula That Women Actually Trust" at bounding box center [295, 138] width 147 height 29
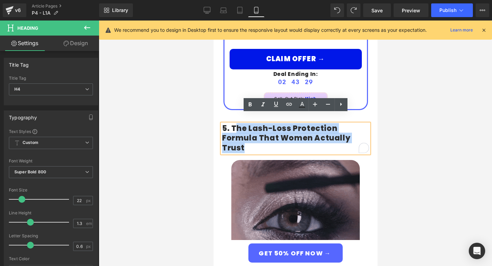
drag, startPoint x: 256, startPoint y: 134, endPoint x: 232, endPoint y: 118, distance: 28.8
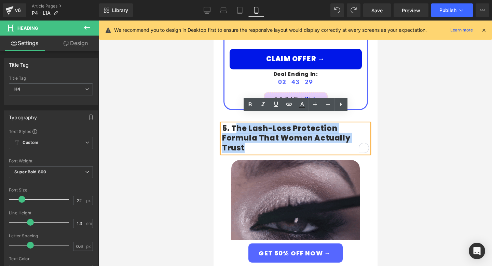
click at [232, 124] on h4 "5. The Lash-Loss Protection Formula That Women Actually Trust" at bounding box center [295, 138] width 147 height 29
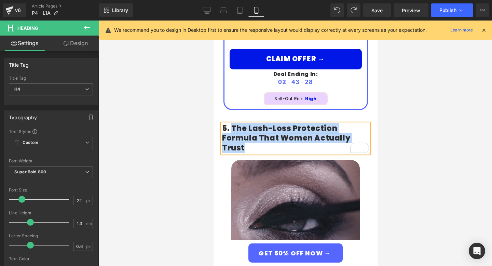
paste div "To enrich screen reader interactions, please activate Accessibility in Grammarl…"
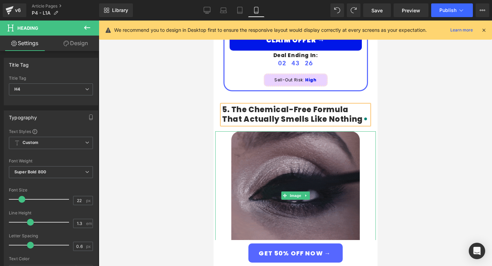
scroll to position [1532, 0]
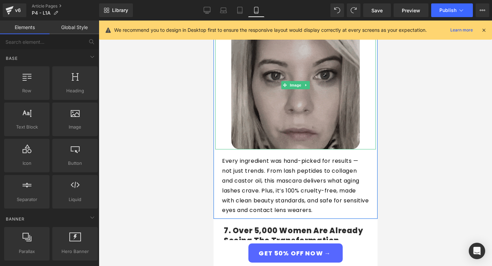
scroll to position [1895, 0]
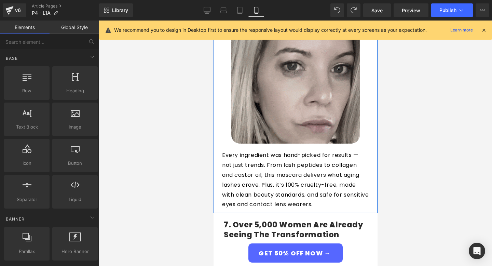
click at [278, 150] on p "Every ingredient was hand-picked for results — not just trends. From lash pepti…" at bounding box center [295, 179] width 147 height 59
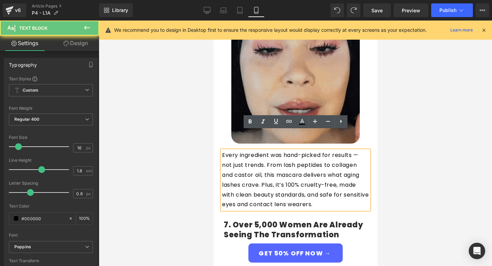
click at [278, 150] on p "Every ingredient was hand-picked for results — not just trends. From lash pepti…" at bounding box center [295, 179] width 147 height 59
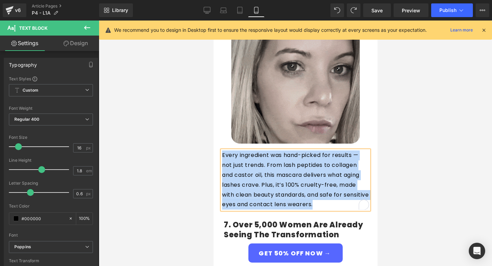
paste div "To enrich screen reader interactions, please activate Accessibility in Grammarl…"
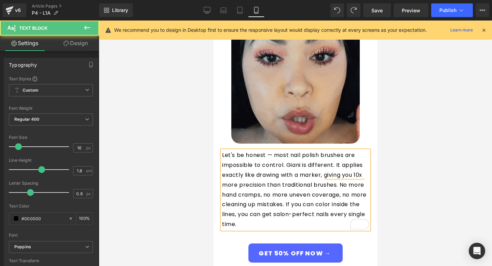
click at [272, 150] on p "Let's be honest — most nail polish brushes are impossible to control. Giani is …" at bounding box center [295, 189] width 147 height 79
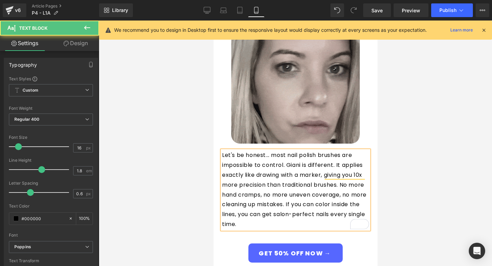
click at [286, 150] on p "Let's be honest... most nail polish brushes are impossible to control. Giani is…" at bounding box center [295, 189] width 147 height 79
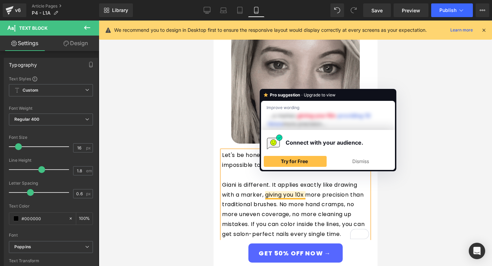
click at [315, 249] on div "7. Over 5,000 Women Are Already Seeing the Transformation Heading" at bounding box center [294, 259] width 143 height 20
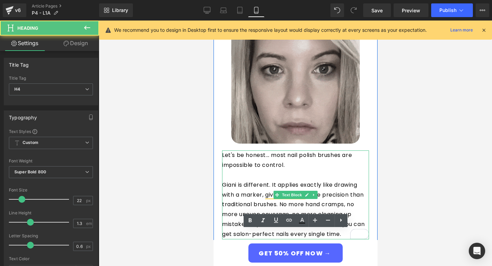
click at [303, 194] on p "Giani is different. It applies exactly like drawing with a marker, giving you 1…" at bounding box center [295, 209] width 147 height 59
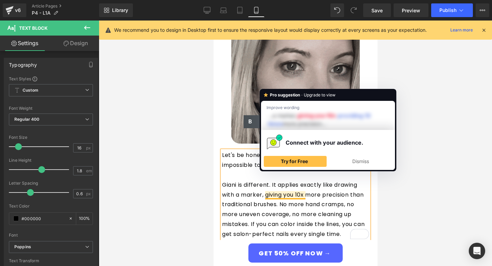
click at [264, 180] on p "Giani is different. It applies exactly like drawing with a marker, giving you 1…" at bounding box center [295, 209] width 147 height 59
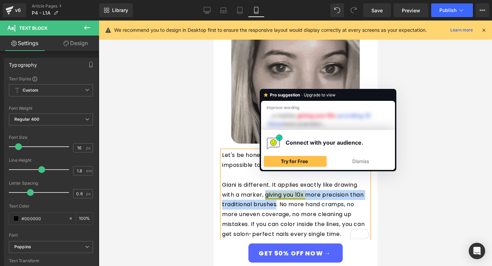
drag, startPoint x: 277, startPoint y: 184, endPoint x: 265, endPoint y: 176, distance: 14.2
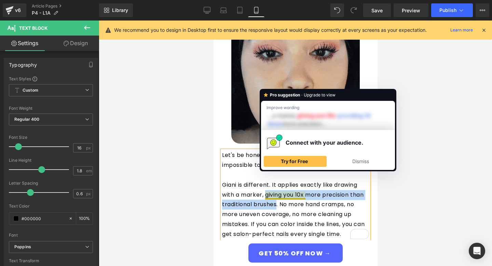
click at [265, 180] on p "Giani is different. It applies exactly like drawing with a marker, giving you 1…" at bounding box center [295, 209] width 147 height 59
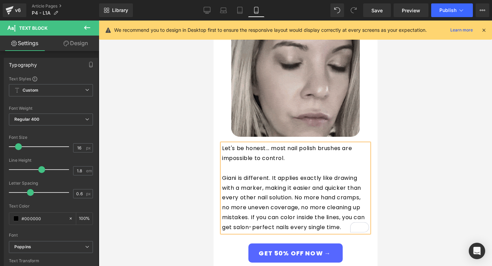
scroll to position [1903, 0]
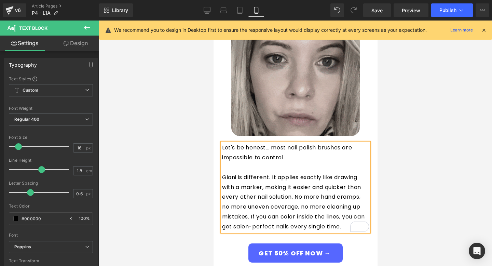
click at [251, 197] on p "Giani is different. It applies exactly like drawing with a marker, making it ea…" at bounding box center [295, 201] width 147 height 59
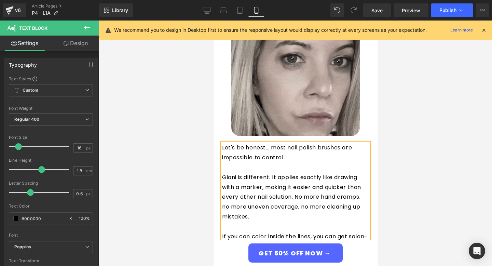
drag, startPoint x: 272, startPoint y: 128, endPoint x: 286, endPoint y: 138, distance: 17.3
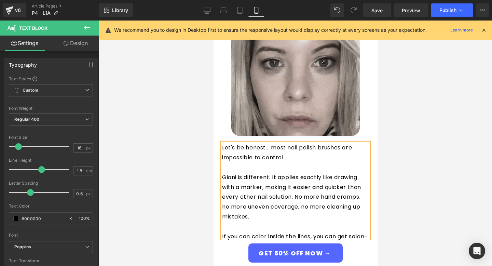
click at [286, 143] on p "Let's be honest... most nail polish brushes are impossible to control." at bounding box center [295, 153] width 147 height 20
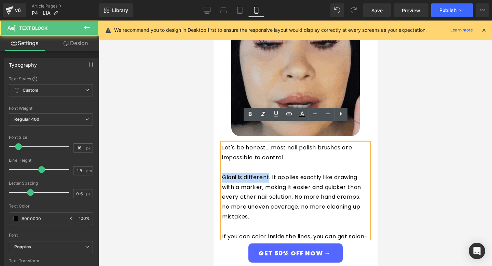
drag, startPoint x: 270, startPoint y: 158, endPoint x: 215, endPoint y: 158, distance: 55.0
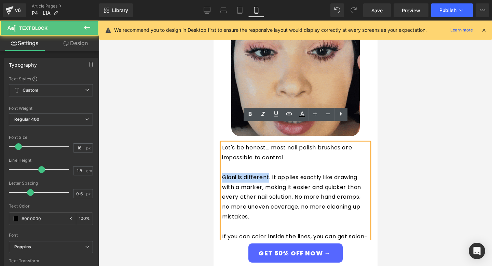
click at [215, 158] on div "Let's be honest... most nail polish brushes are impossible to control. Giani is…" at bounding box center [295, 197] width 161 height 108
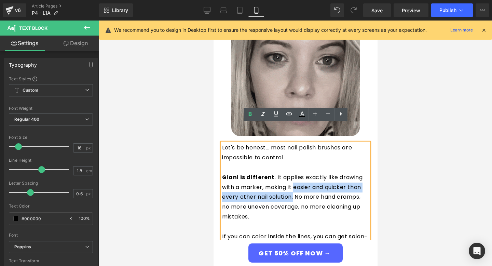
drag, startPoint x: 294, startPoint y: 168, endPoint x: 294, endPoint y: 177, distance: 8.9
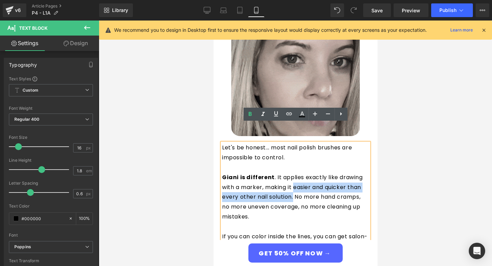
click at [294, 177] on p "Giani is different . It applies exactly like drawing with a marker, making it e…" at bounding box center [295, 196] width 147 height 49
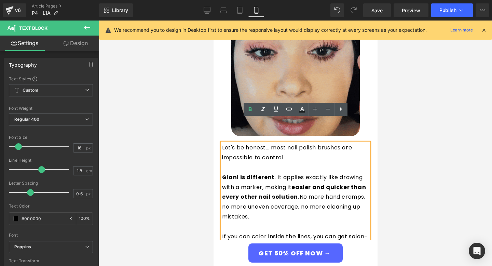
scroll to position [1908, 0]
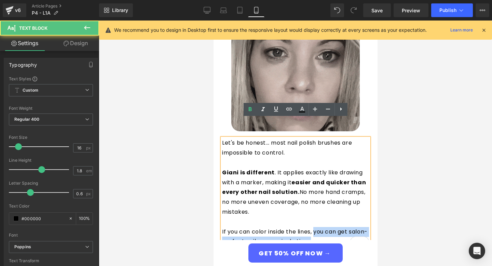
drag, startPoint x: 316, startPoint y: 211, endPoint x: 333, endPoint y: 218, distance: 18.6
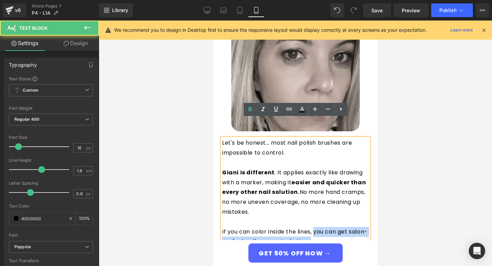
click at [333, 227] on p "If you can color inside the lines, you can get salon-perfect nails every single…" at bounding box center [295, 237] width 147 height 20
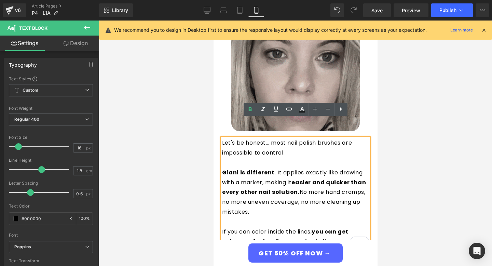
click at [398, 180] on div at bounding box center [295, 142] width 393 height 245
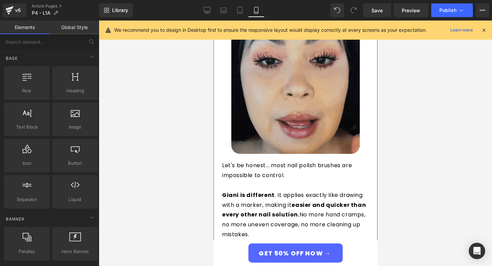
scroll to position [1901, 0]
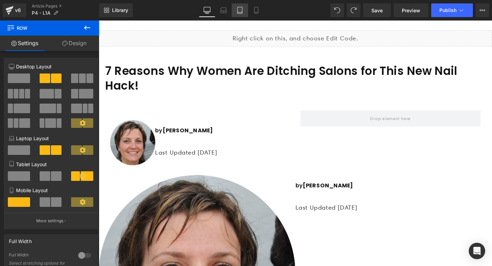
click at [241, 15] on link "Tablet" at bounding box center [240, 10] width 16 height 14
type input "100"
